Goal: Task Accomplishment & Management: Manage account settings

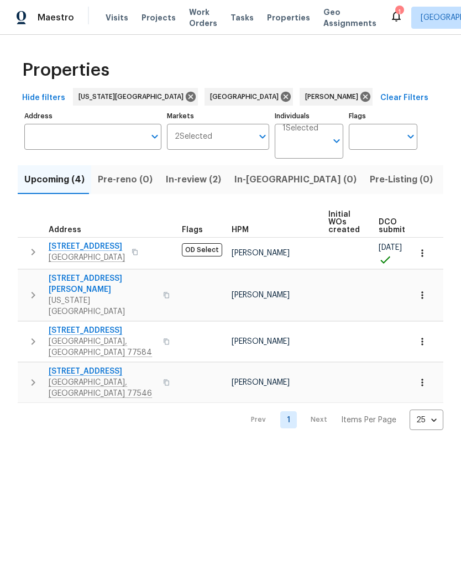
click at [166, 184] on span "In-review (2)" at bounding box center [193, 179] width 55 height 15
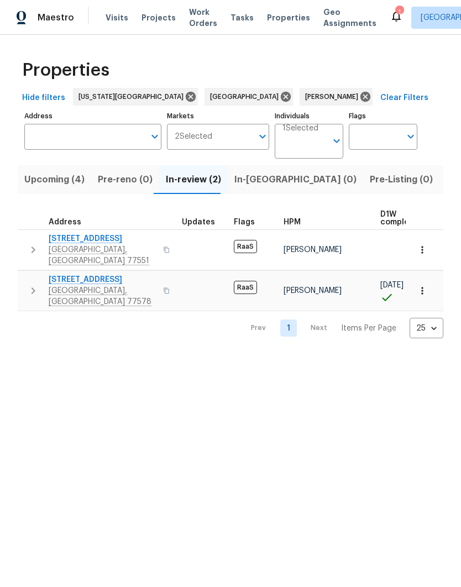
click at [420, 246] on icon "button" at bounding box center [422, 249] width 11 height 11
click at [386, 419] on div at bounding box center [230, 293] width 461 height 587
click at [38, 188] on button "Upcoming (4)" at bounding box center [55, 179] width 74 height 29
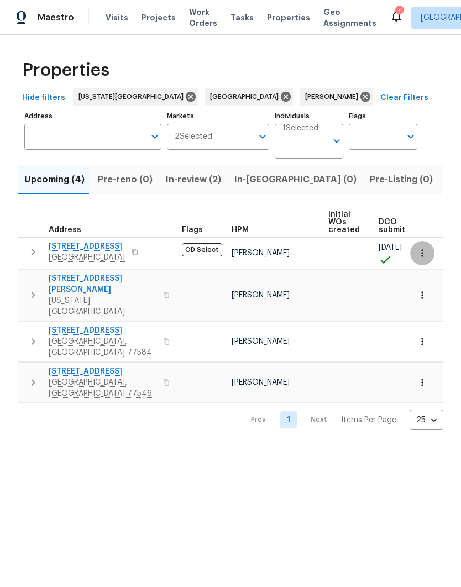
click at [418, 251] on icon "button" at bounding box center [422, 253] width 11 height 11
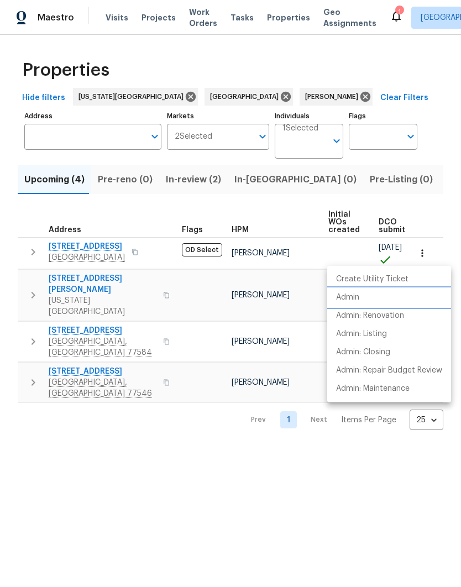
click at [360, 295] on li "Admin" at bounding box center [389, 298] width 124 height 18
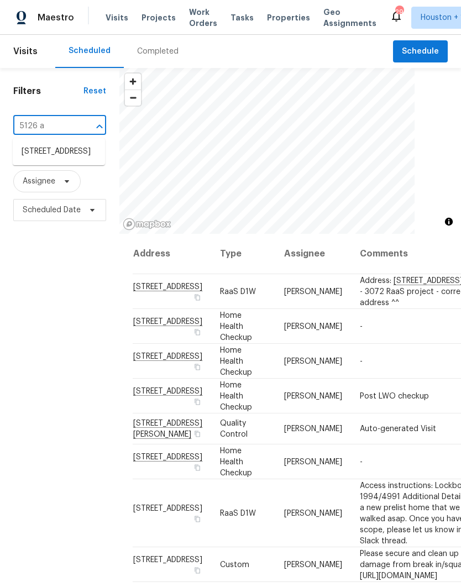
type input "5126 av"
click at [29, 161] on li "[STREET_ADDRESS]" at bounding box center [59, 152] width 92 height 18
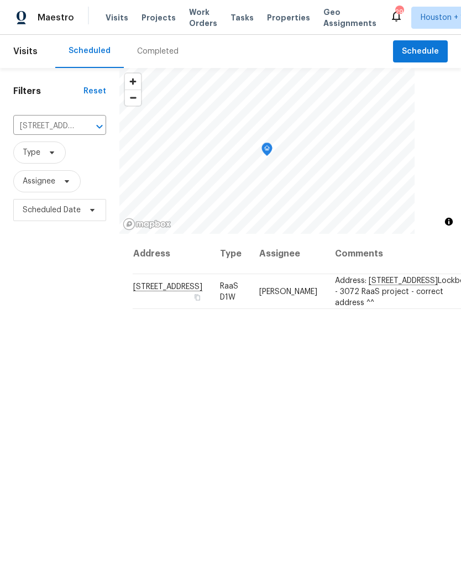
click at [88, 128] on icon "Clear" at bounding box center [85, 126] width 11 height 11
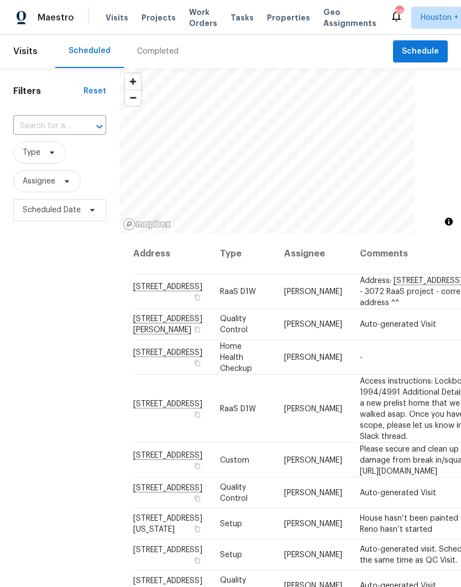
click at [30, 133] on input "text" at bounding box center [44, 126] width 62 height 17
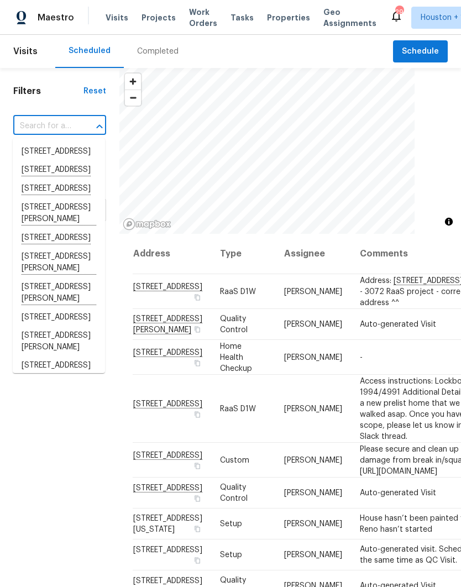
click at [43, 103] on div "Filters Reset ​ Type Assignee Scheduled Date" at bounding box center [59, 386] width 119 height 636
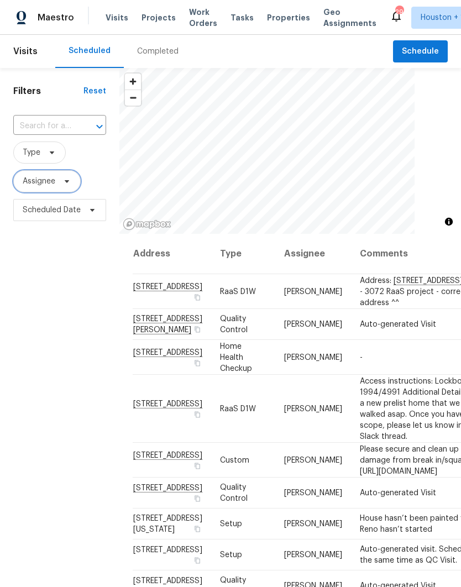
click at [30, 180] on span "Assignee" at bounding box center [39, 181] width 33 height 11
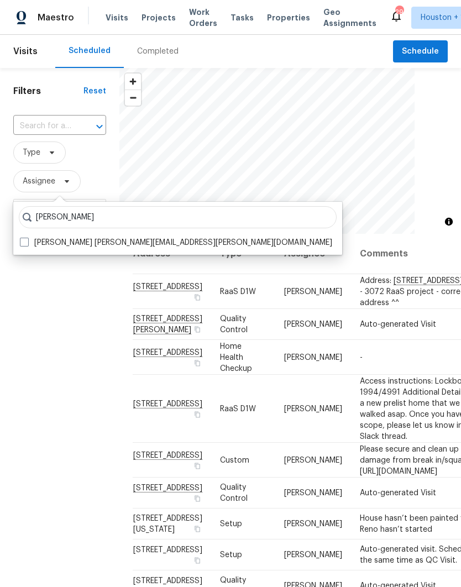
type input "Navid ranjbar"
click at [22, 245] on span at bounding box center [24, 242] width 9 height 9
click at [22, 244] on input "Navid Ranjbar navid.ranjbar@opendoor.com" at bounding box center [23, 240] width 7 height 7
checkbox input "true"
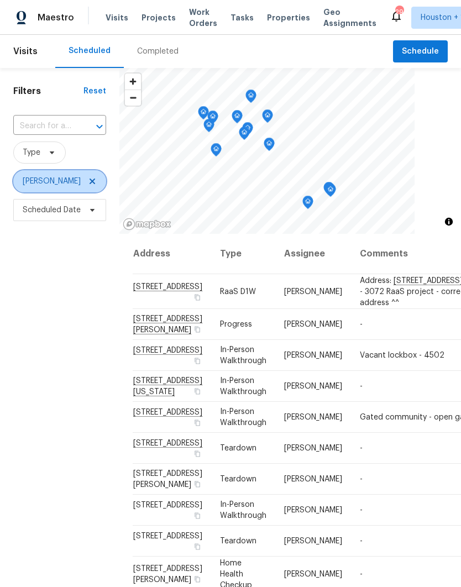
click at [88, 181] on icon at bounding box center [92, 181] width 9 height 9
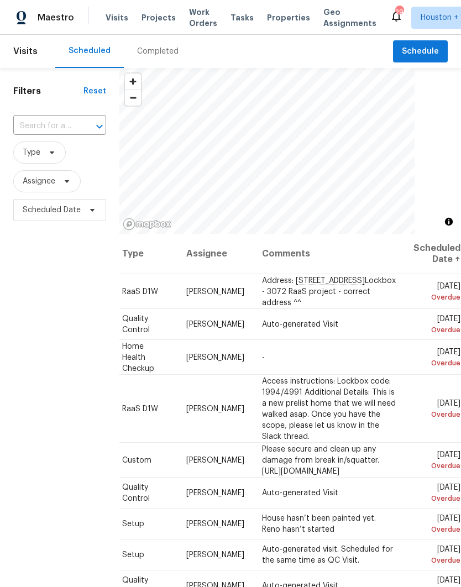
scroll to position [0, 104]
click at [0, 0] on icon at bounding box center [0, 0] width 0 height 0
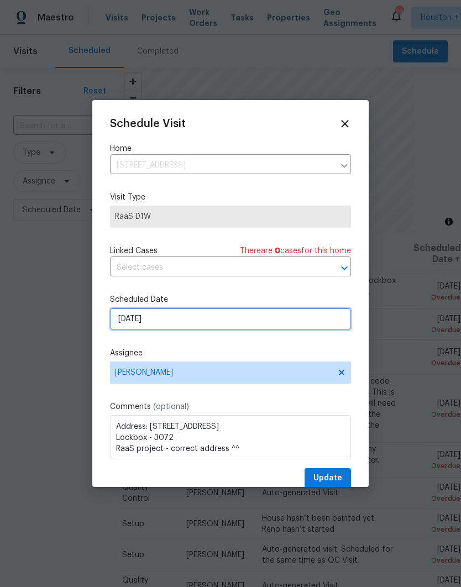
click at [328, 323] on input "9/3/2025" at bounding box center [230, 319] width 241 height 22
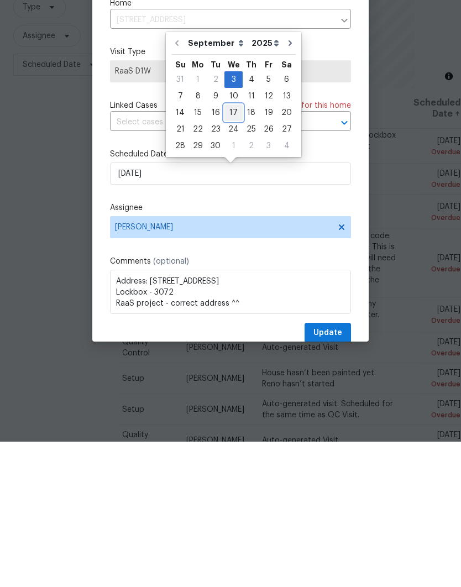
click at [236, 250] on div "17" at bounding box center [233, 257] width 18 height 15
type input "9/17/2025"
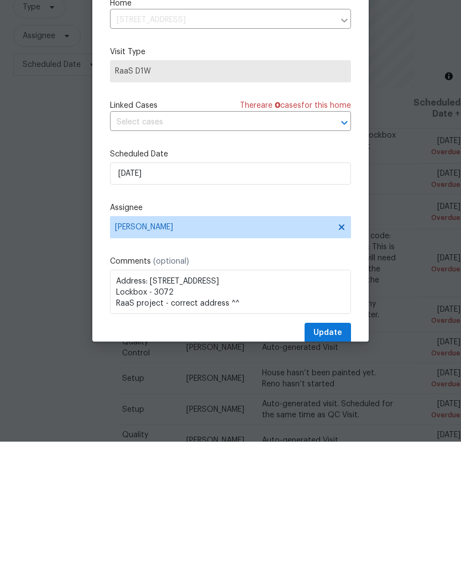
scroll to position [44, 0]
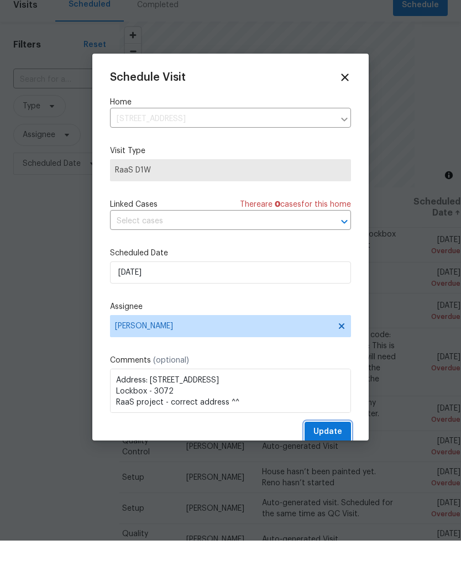
click at [331, 471] on span "Update" at bounding box center [327, 478] width 29 height 14
